Goal: Communication & Community: Answer question/provide support

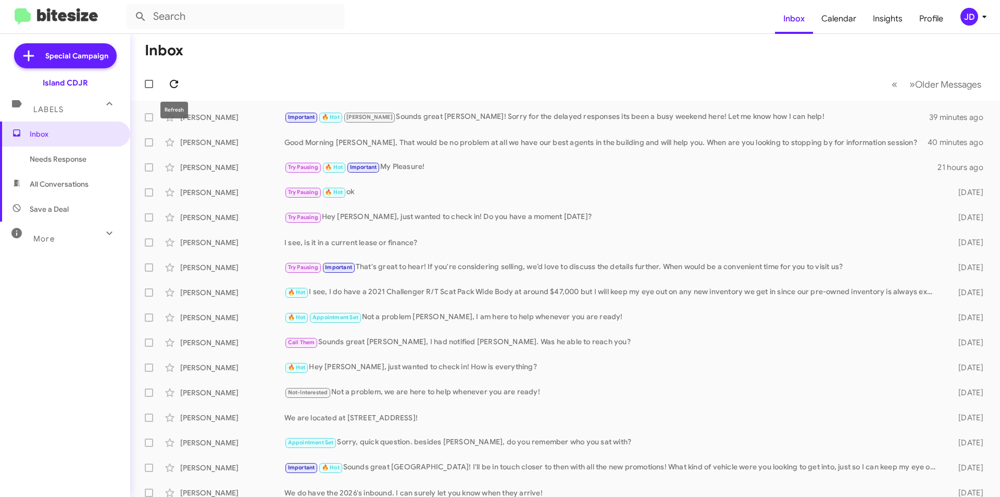
click at [170, 84] on icon at bounding box center [174, 84] width 8 height 8
click at [380, 121] on div "🔥 Hot Needs Response To be honest, I’m looking to sell since I don’t really nee…" at bounding box center [617, 117] width 666 height 12
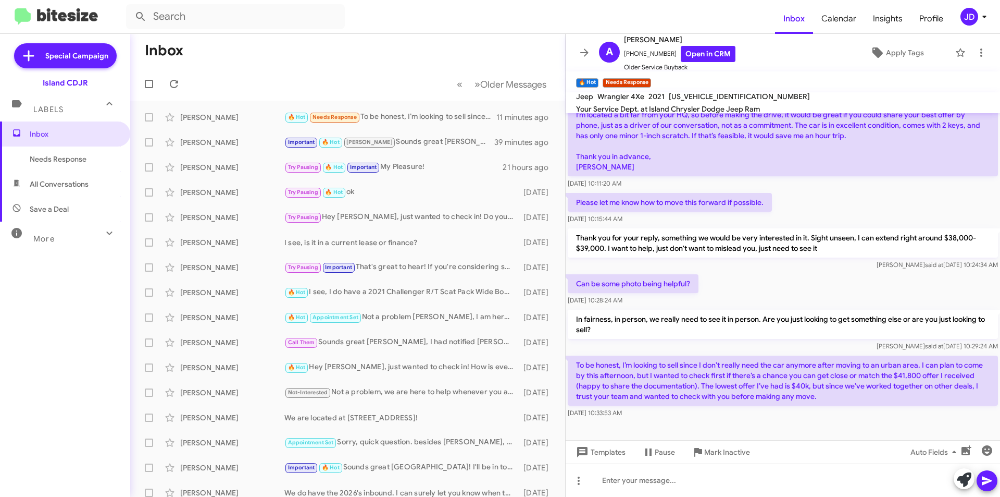
scroll to position [481, 0]
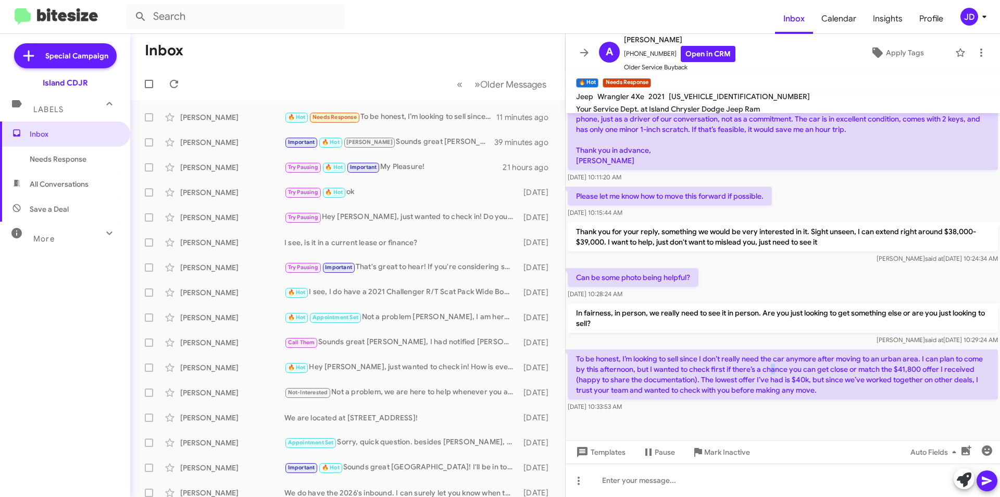
click at [798, 371] on p "To be honest, I’m looking to sell since I don’t really need the car anymore aft…" at bounding box center [783, 374] width 430 height 50
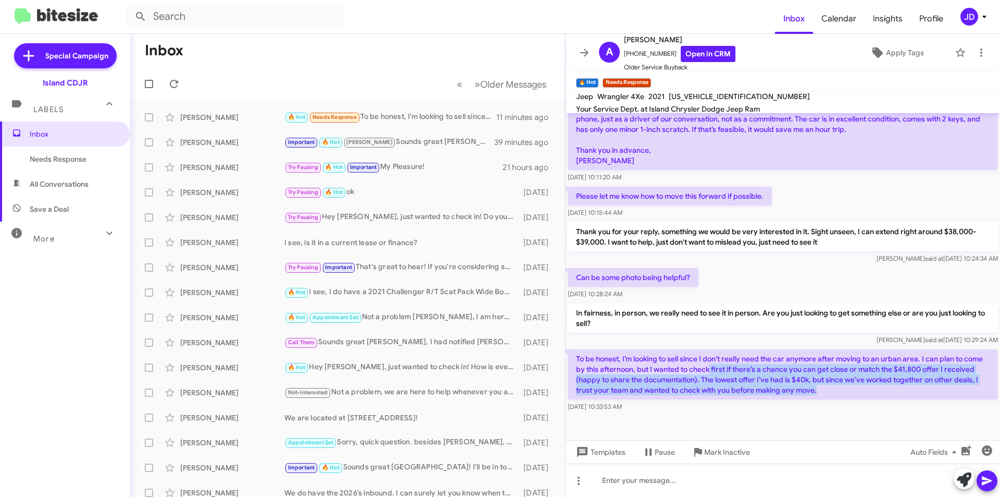
drag, startPoint x: 733, startPoint y: 370, endPoint x: 879, endPoint y: 394, distance: 148.4
click at [879, 394] on p "To be honest, I’m looking to sell since I don’t really need the car anymore aft…" at bounding box center [783, 374] width 430 height 50
drag, startPoint x: 879, startPoint y: 394, endPoint x: 856, endPoint y: 356, distance: 45.1
click at [856, 356] on p "To be honest, I’m looking to sell since I don’t really need the car anymore aft…" at bounding box center [783, 374] width 430 height 50
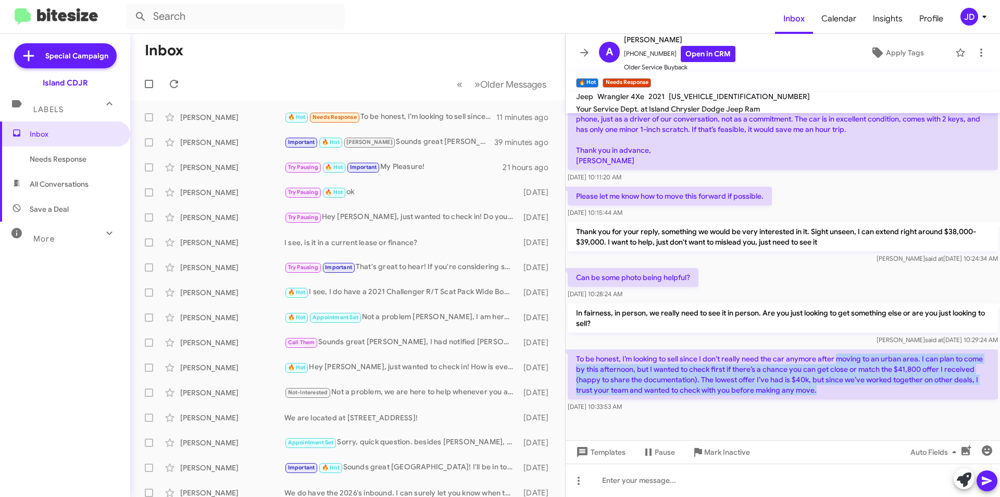
click at [856, 356] on p "To be honest, I’m looking to sell since I don’t really need the car anymore aft…" at bounding box center [783, 374] width 430 height 50
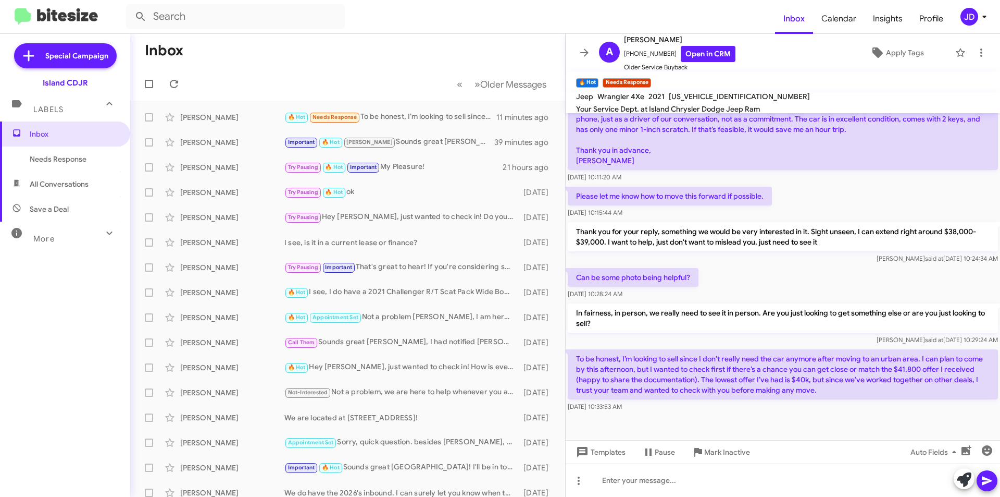
click at [825, 356] on p "To be honest, I’m looking to sell since I don’t really need the car anymore aft…" at bounding box center [783, 374] width 430 height 50
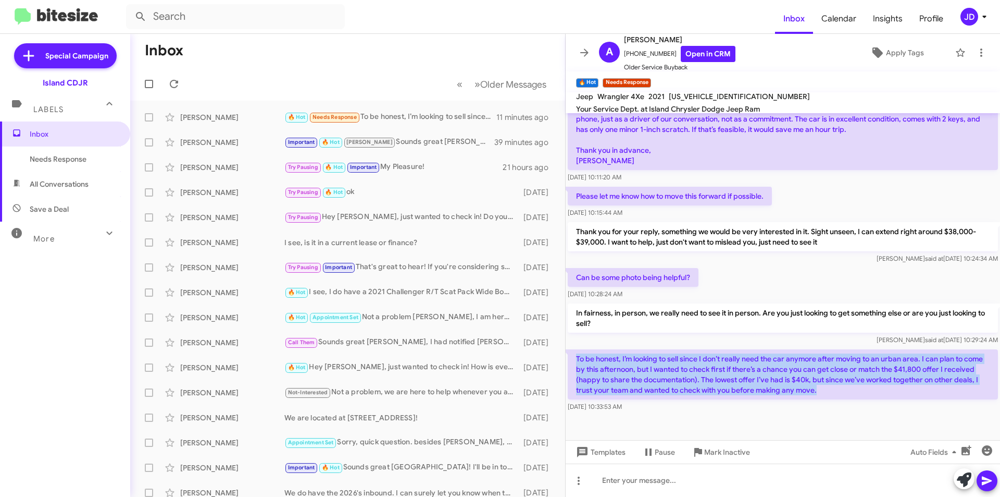
click at [825, 356] on p "To be honest, I’m looking to sell since I don’t really need the car anymore aft…" at bounding box center [783, 374] width 430 height 50
click at [826, 373] on p "To be honest, I’m looking to sell since I don’t really need the car anymore aft…" at bounding box center [783, 374] width 430 height 50
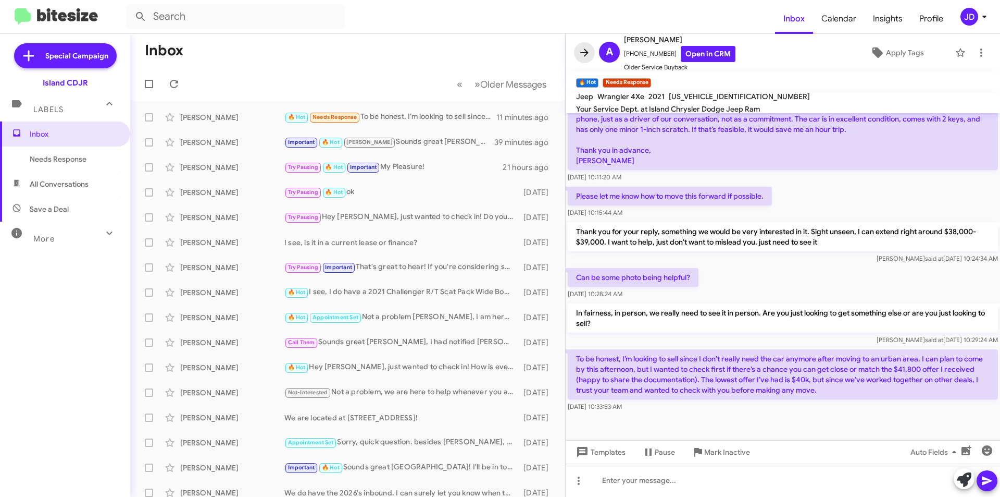
click at [578, 56] on icon at bounding box center [584, 52] width 13 height 13
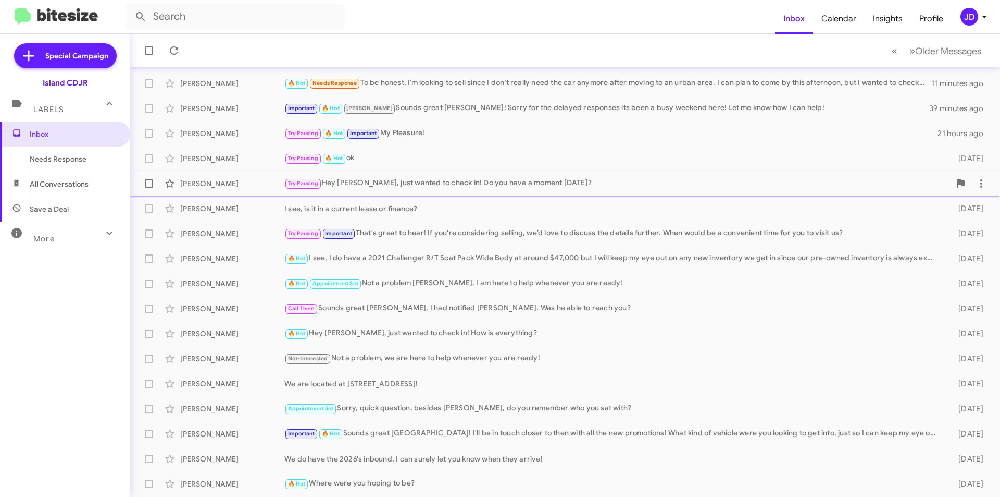
scroll to position [52, 0]
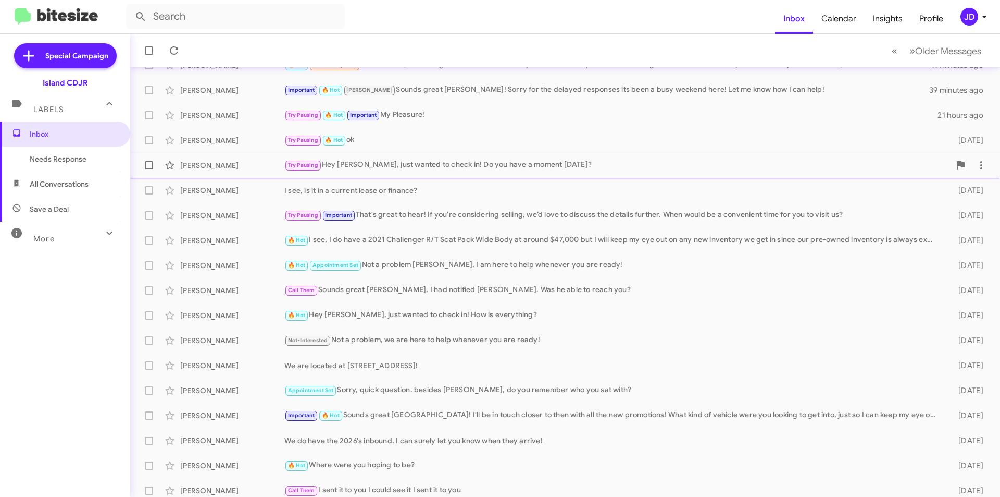
click at [342, 172] on div "[PERSON_NAME] Try Pausing Hey [PERSON_NAME], just wanted to check in! Do you ha…" at bounding box center [565, 165] width 853 height 21
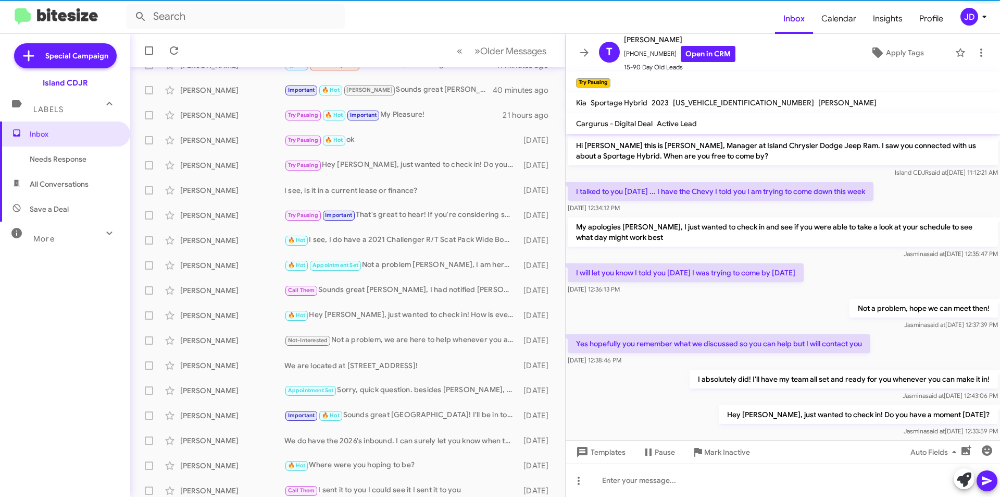
scroll to position [19, 0]
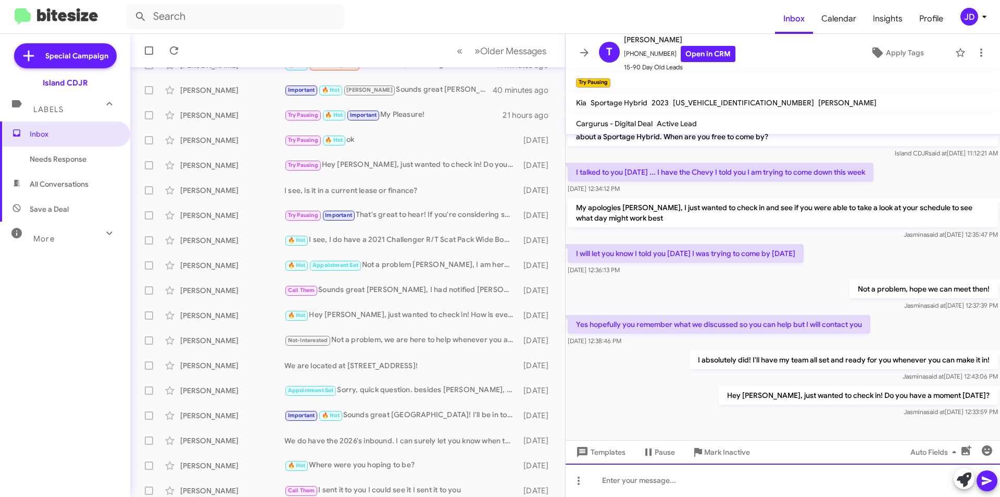
click at [720, 470] on div at bounding box center [783, 479] width 435 height 33
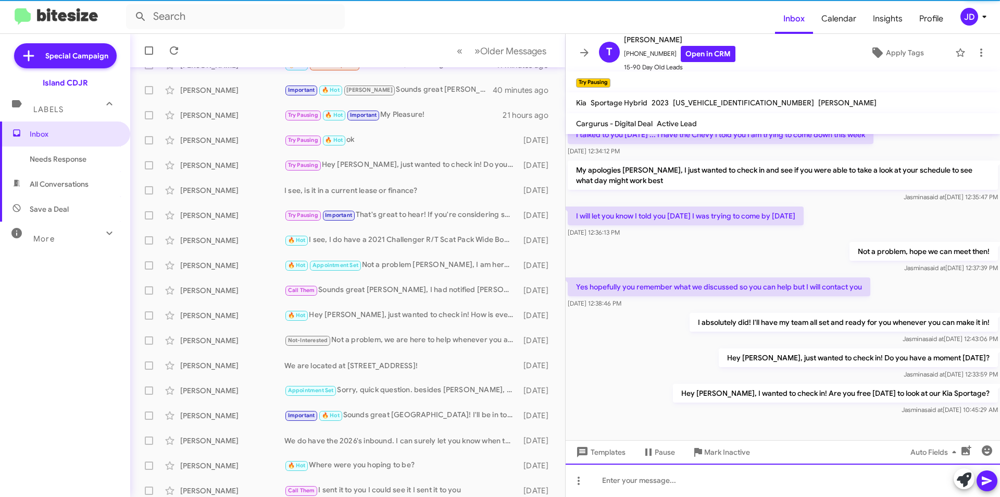
scroll to position [57, 0]
